Goal: Task Accomplishment & Management: Use online tool/utility

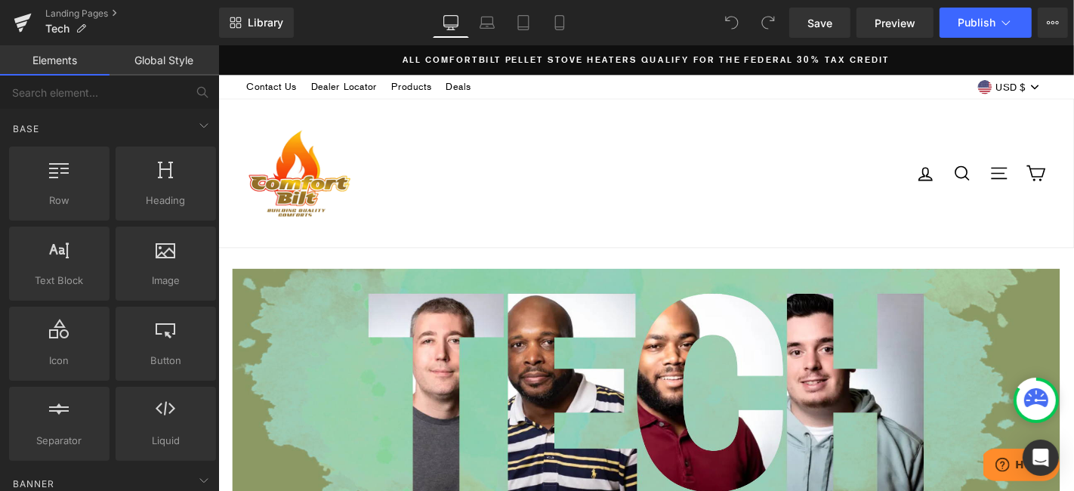
click at [826, 24] on span "Save" at bounding box center [819, 23] width 25 height 16
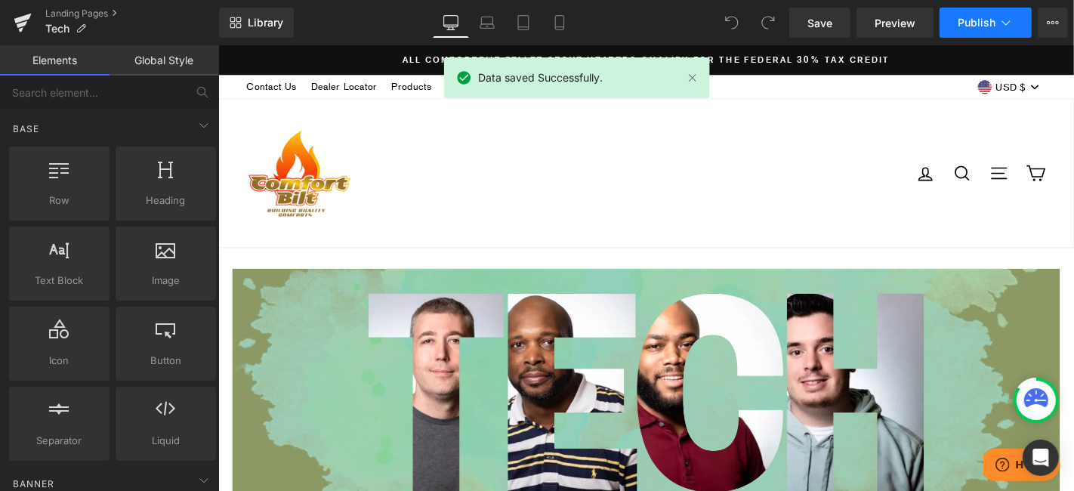
click at [1008, 16] on icon at bounding box center [1005, 22] width 15 height 15
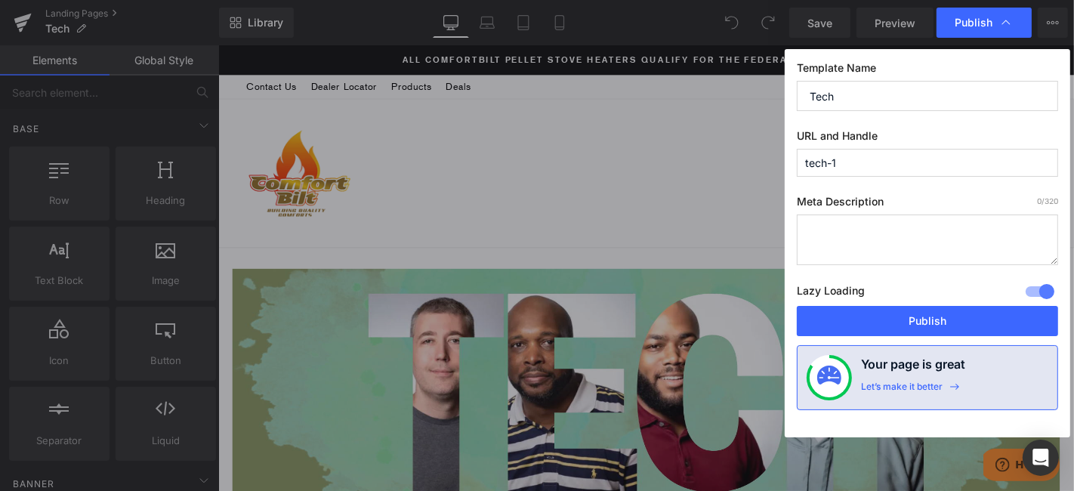
click at [881, 159] on input "tech-1" at bounding box center [927, 163] width 261 height 28
click at [819, 159] on input "tech" at bounding box center [927, 163] width 261 height 28
click at [897, 171] on span "Page handle is already existed." at bounding box center [863, 181] width 132 height 20
click at [866, 167] on input "tech" at bounding box center [927, 163] width 261 height 28
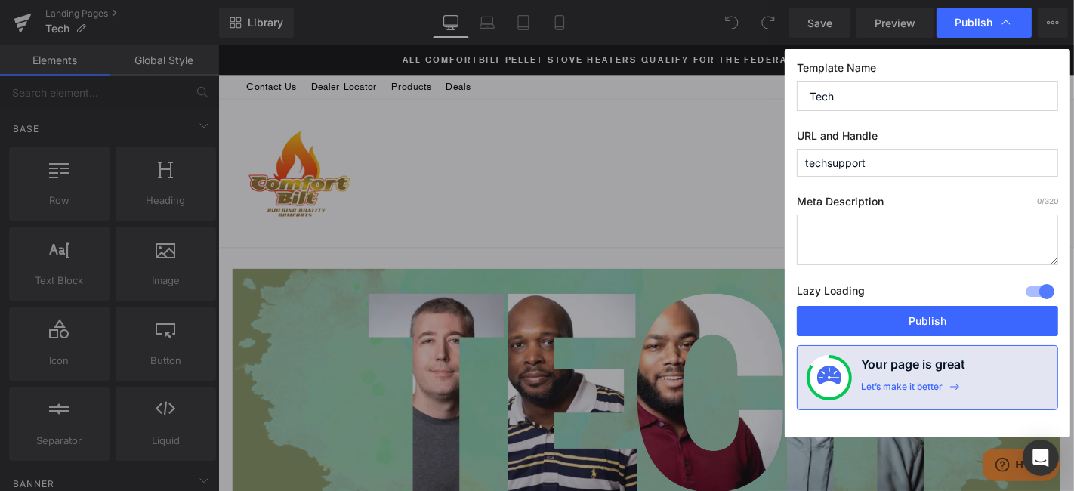
click at [955, 166] on input "techsupport" at bounding box center [927, 163] width 261 height 28
type input "techsupport"
click at [893, 242] on textarea at bounding box center [927, 240] width 261 height 51
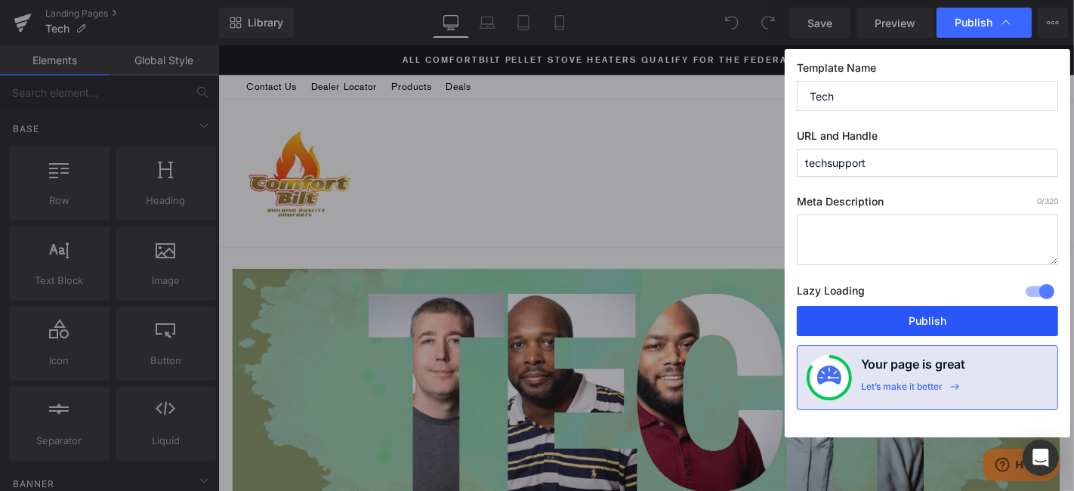
click at [919, 325] on button "Publish" at bounding box center [927, 321] width 261 height 30
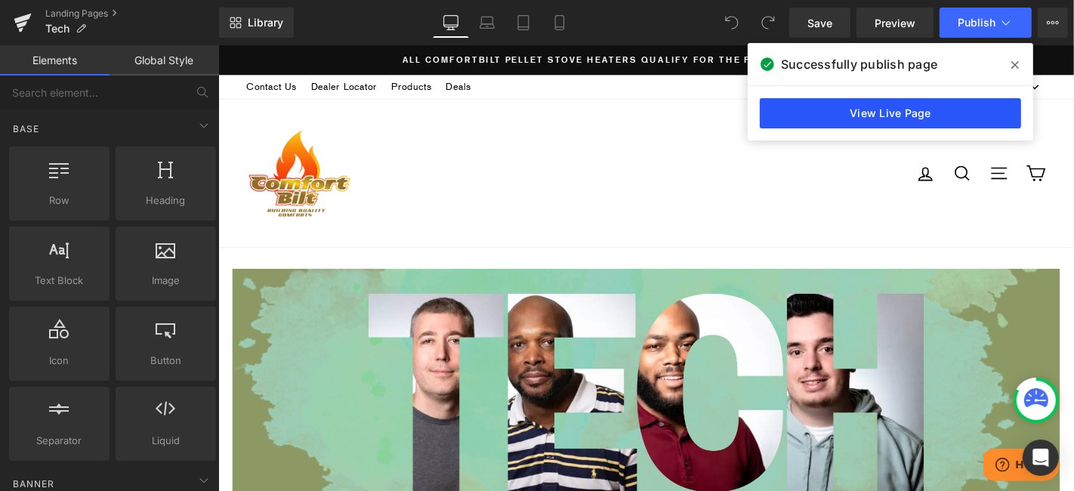
click at [859, 113] on link "View Live Page" at bounding box center [890, 113] width 261 height 30
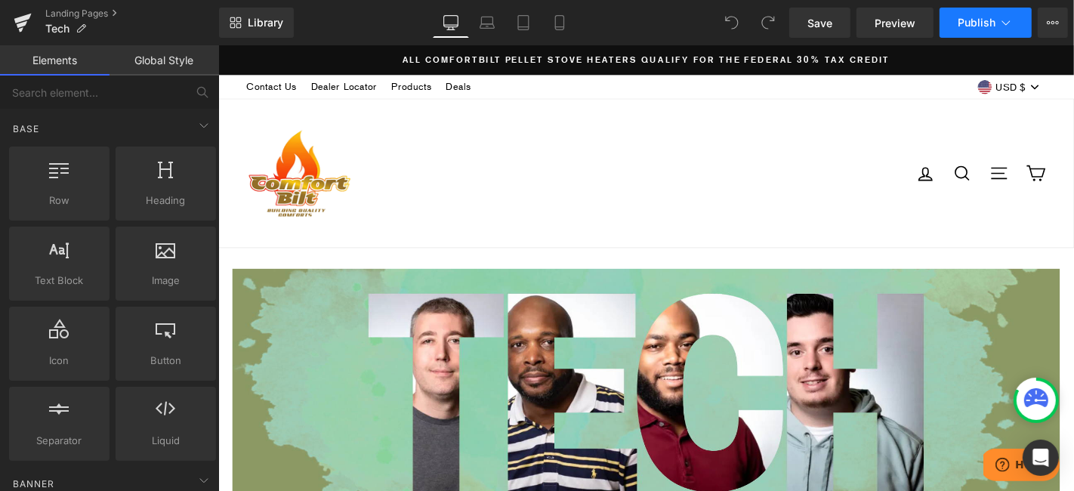
click at [1001, 29] on icon at bounding box center [1005, 22] width 15 height 15
click at [1049, 18] on icon at bounding box center [1053, 23] width 12 height 12
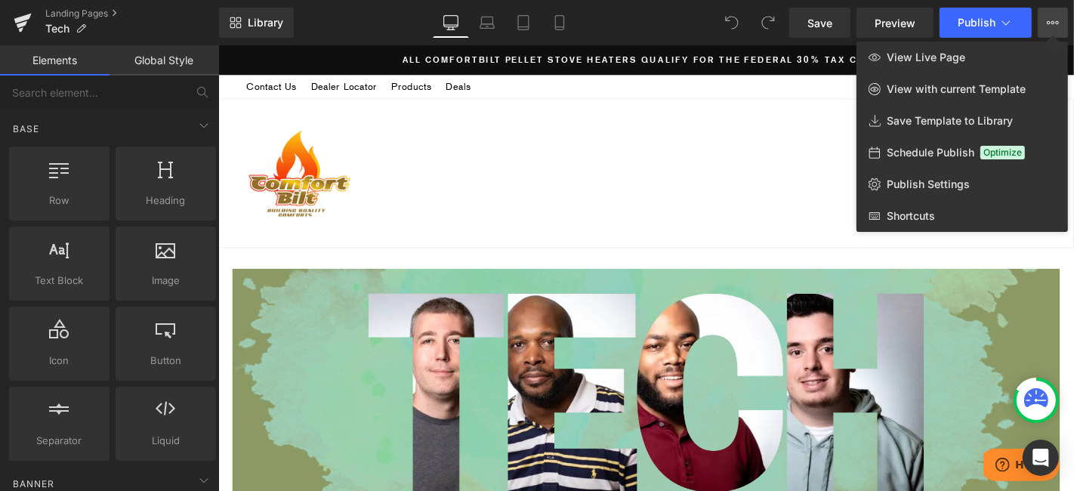
click at [1046, 18] on button "View Live Page View with current Template Save Template to Library Schedule Pub…" at bounding box center [1053, 23] width 30 height 30
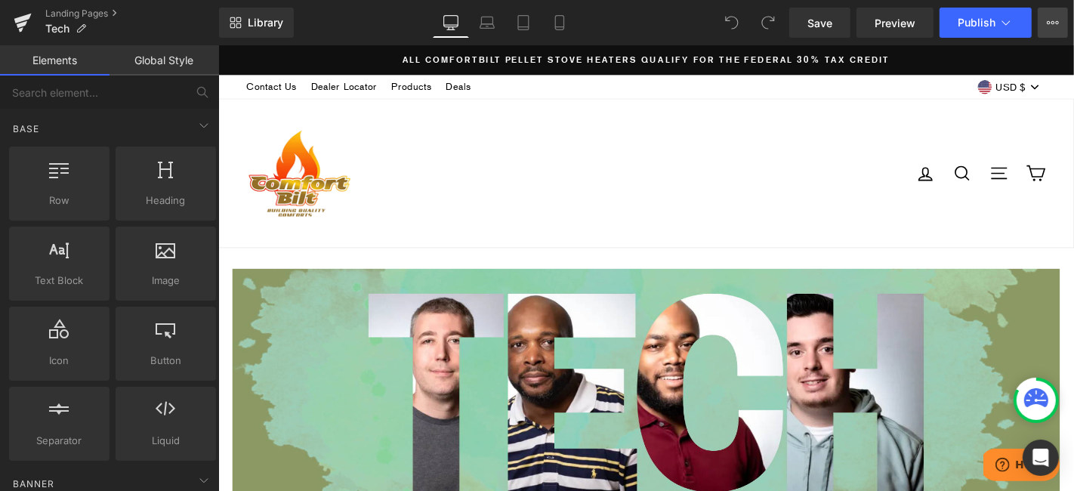
click at [1046, 18] on button "View Live Page View with current Template Save Template to Library Schedule Pub…" at bounding box center [1053, 23] width 30 height 30
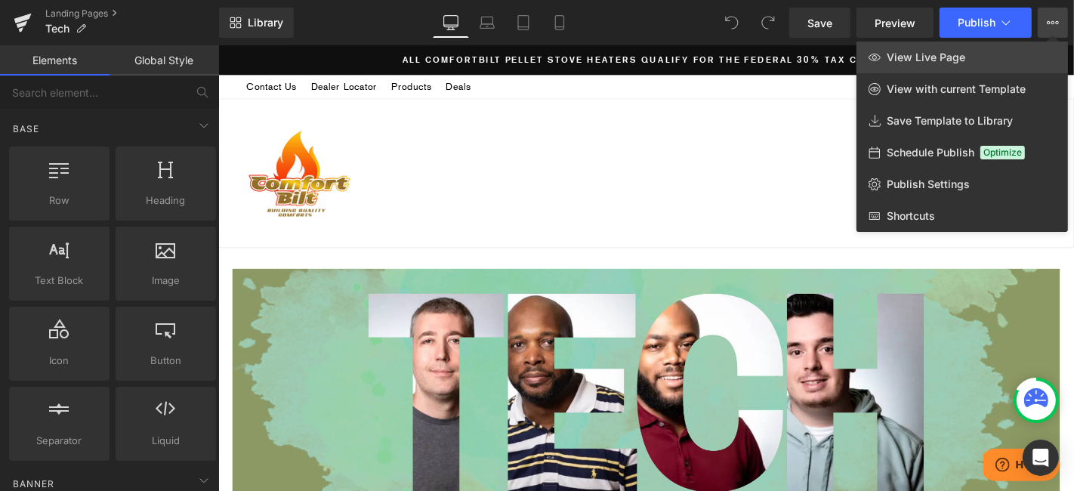
click at [971, 49] on link "View Live Page" at bounding box center [961, 58] width 211 height 32
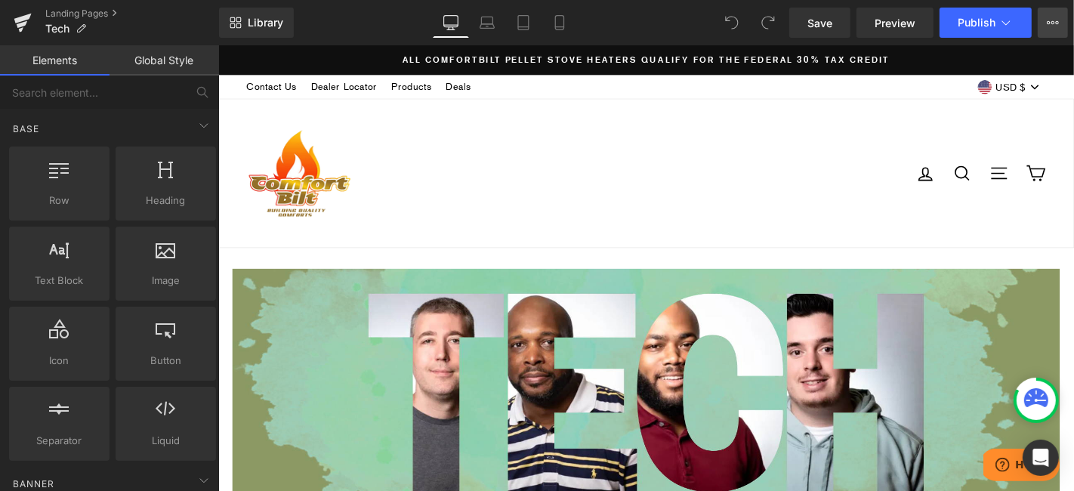
click at [1057, 24] on icon at bounding box center [1053, 23] width 12 height 12
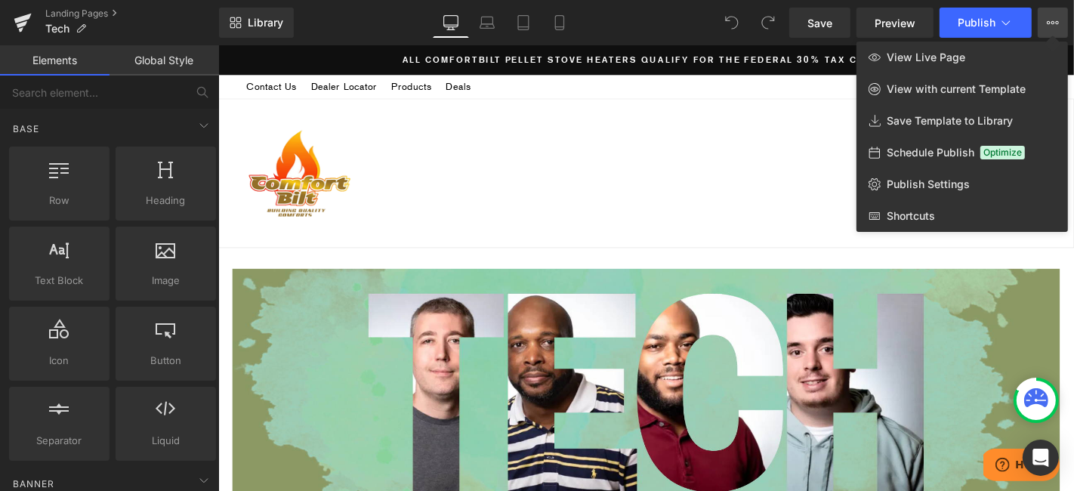
click at [798, 122] on div at bounding box center [646, 268] width 856 height 446
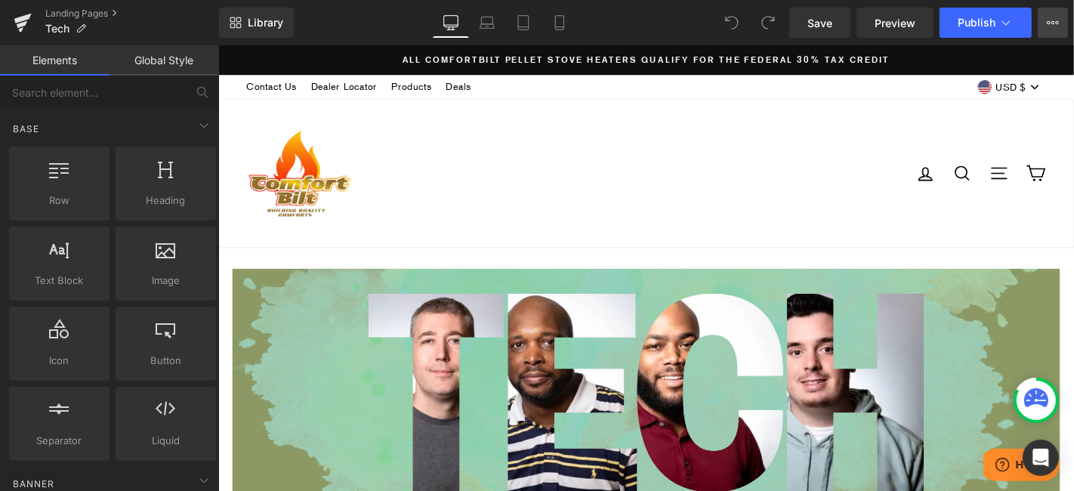
click at [1054, 23] on icon at bounding box center [1053, 23] width 12 height 12
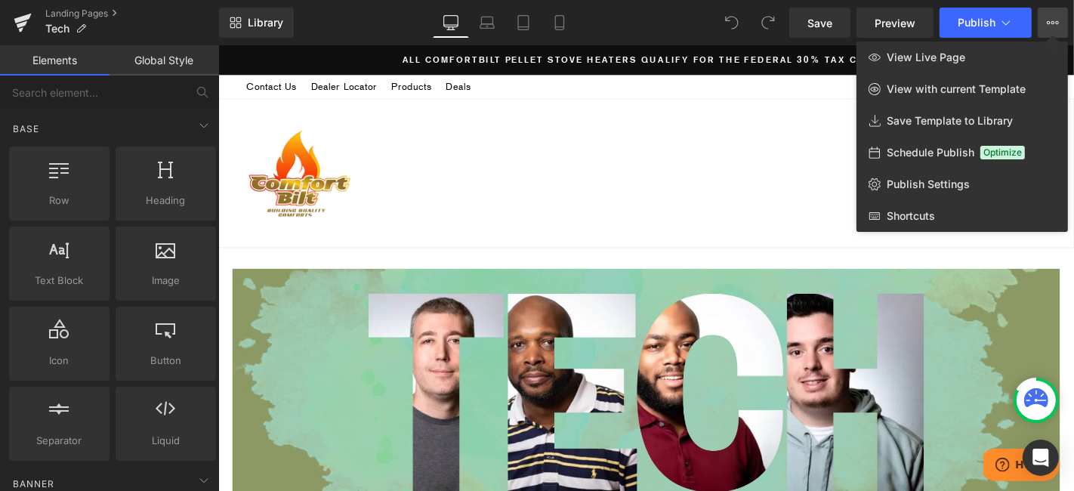
click at [573, 187] on div at bounding box center [646, 268] width 856 height 446
